Goal: Check status: Check status

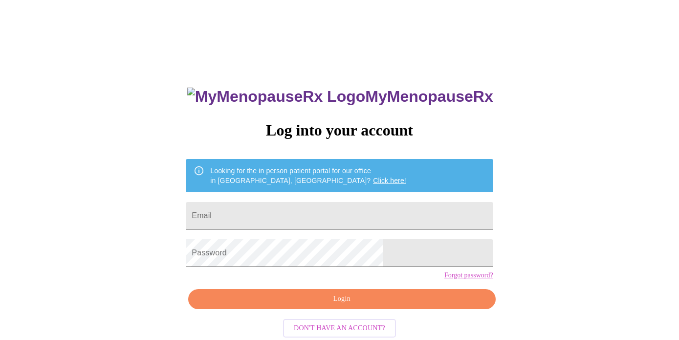
click at [323, 219] on input "Email" at bounding box center [339, 215] width 307 height 27
type input "[EMAIL_ADDRESS][DOMAIN_NAME]"
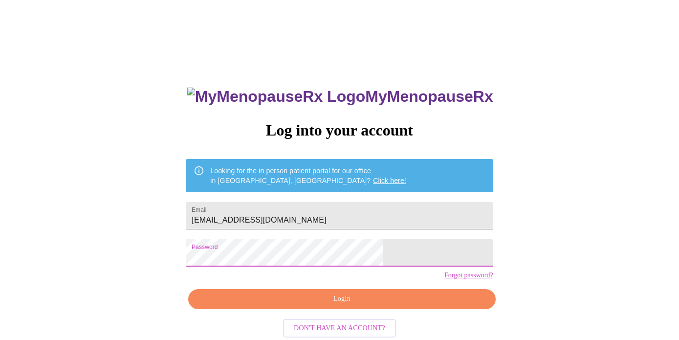
click at [397, 305] on span "Login" at bounding box center [341, 299] width 284 height 12
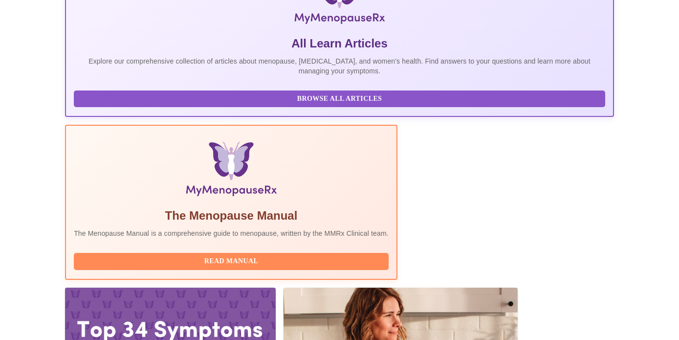
scroll to position [195, 0]
